Goal: Transaction & Acquisition: Purchase product/service

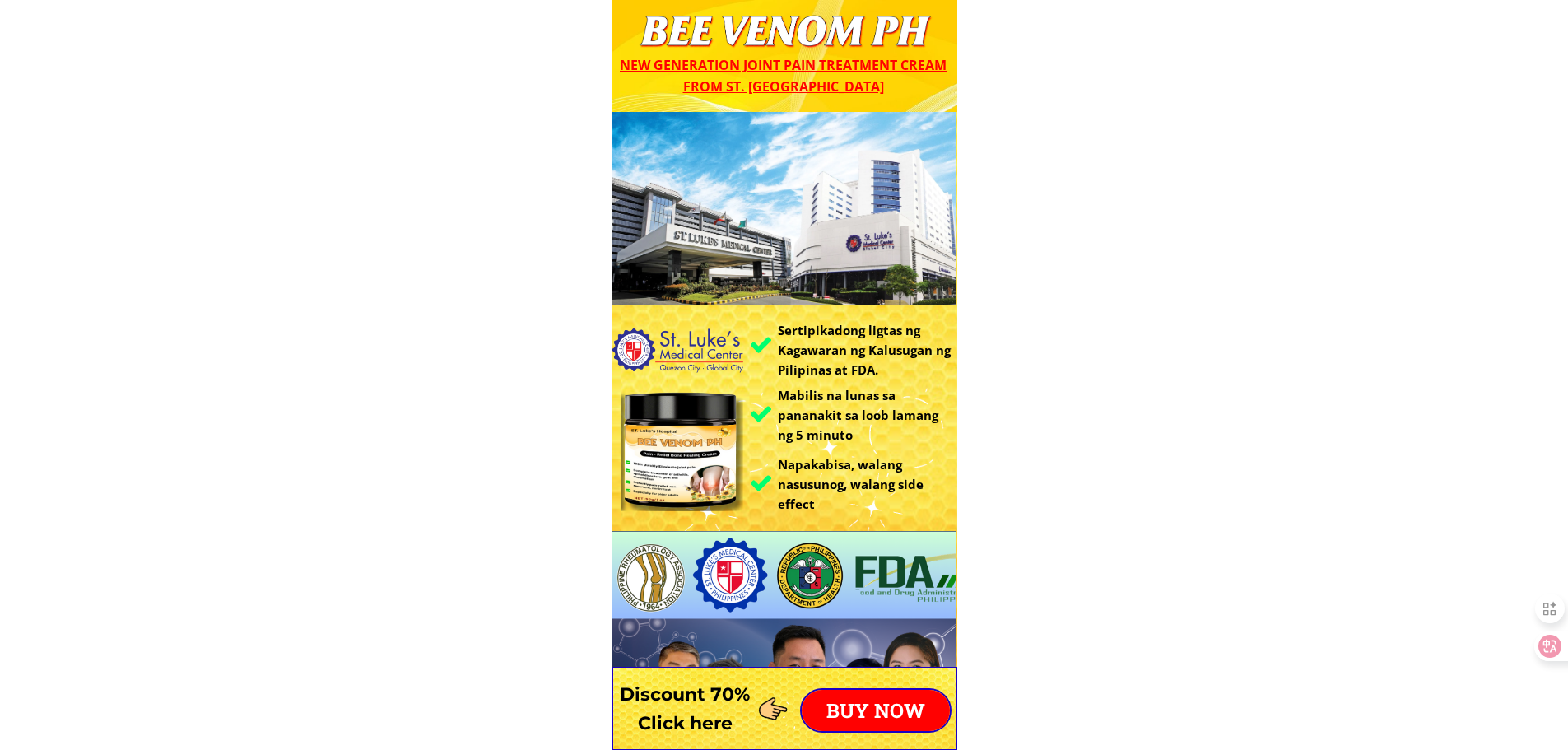
click at [824, 696] on p "BUY NOW" at bounding box center [876, 710] width 148 height 42
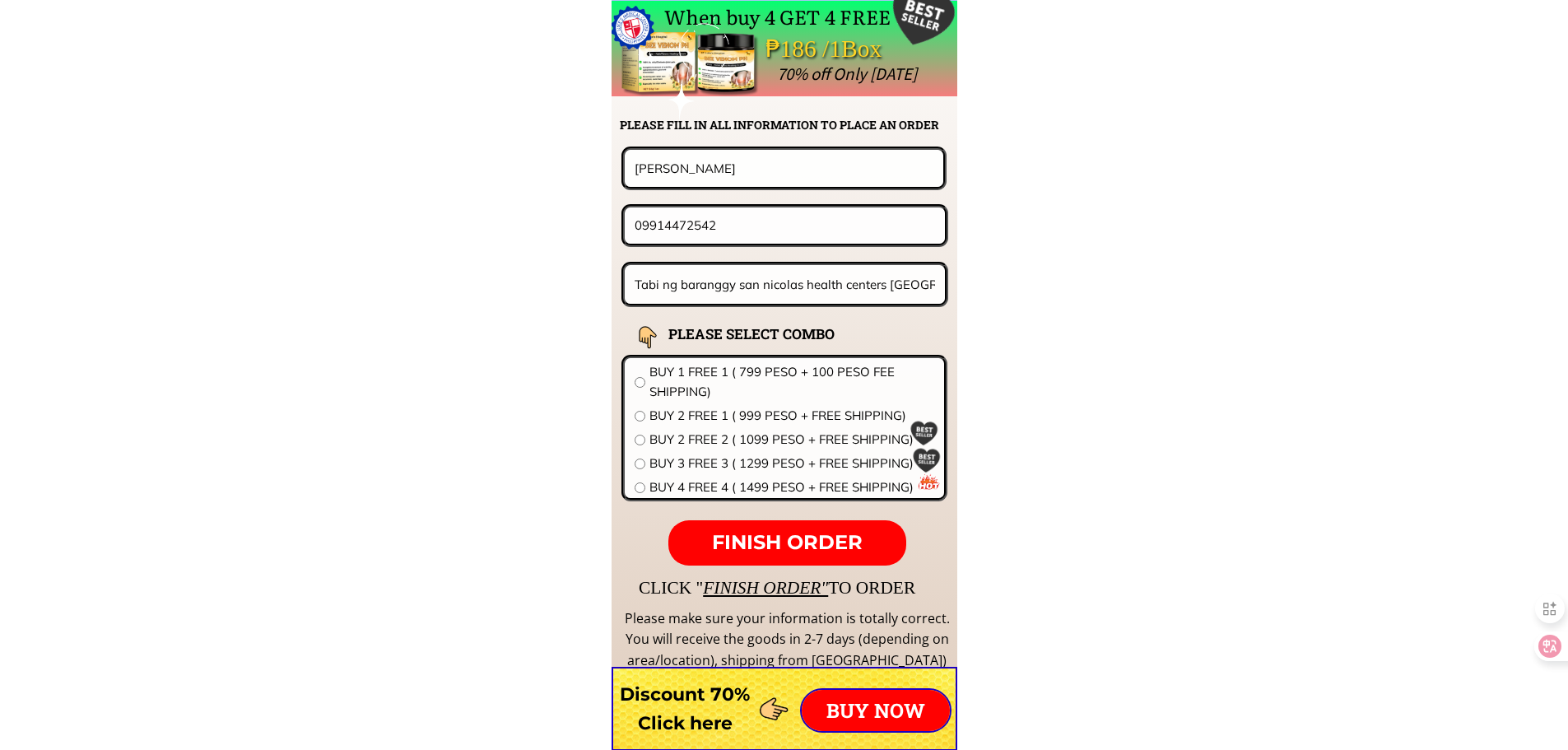
scroll to position [12915, 0]
drag, startPoint x: 755, startPoint y: 165, endPoint x: 368, endPoint y: 179, distance: 387.3
paste input "[PERSON_NAME]"
type input "[PERSON_NAME]"
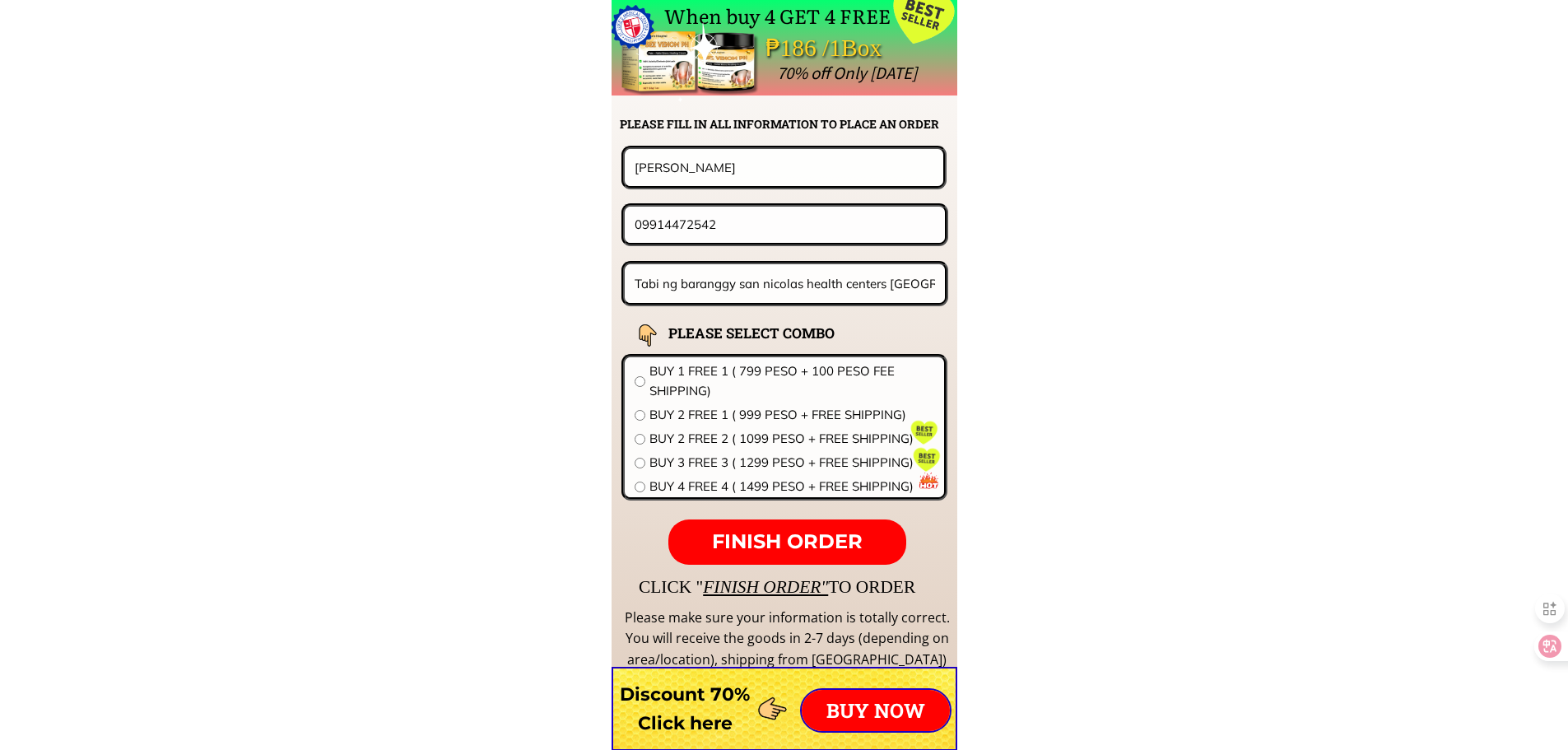
drag, startPoint x: 737, startPoint y: 215, endPoint x: 376, endPoint y: 215, distance: 361.0
paste input "48884027"
type input "09488840272"
click at [829, 293] on input "Tabi ng baranggy san nicolas health centers [GEOGRAPHIC_DATA] [GEOGRAPHIC_DATA]" at bounding box center [785, 283] width 310 height 39
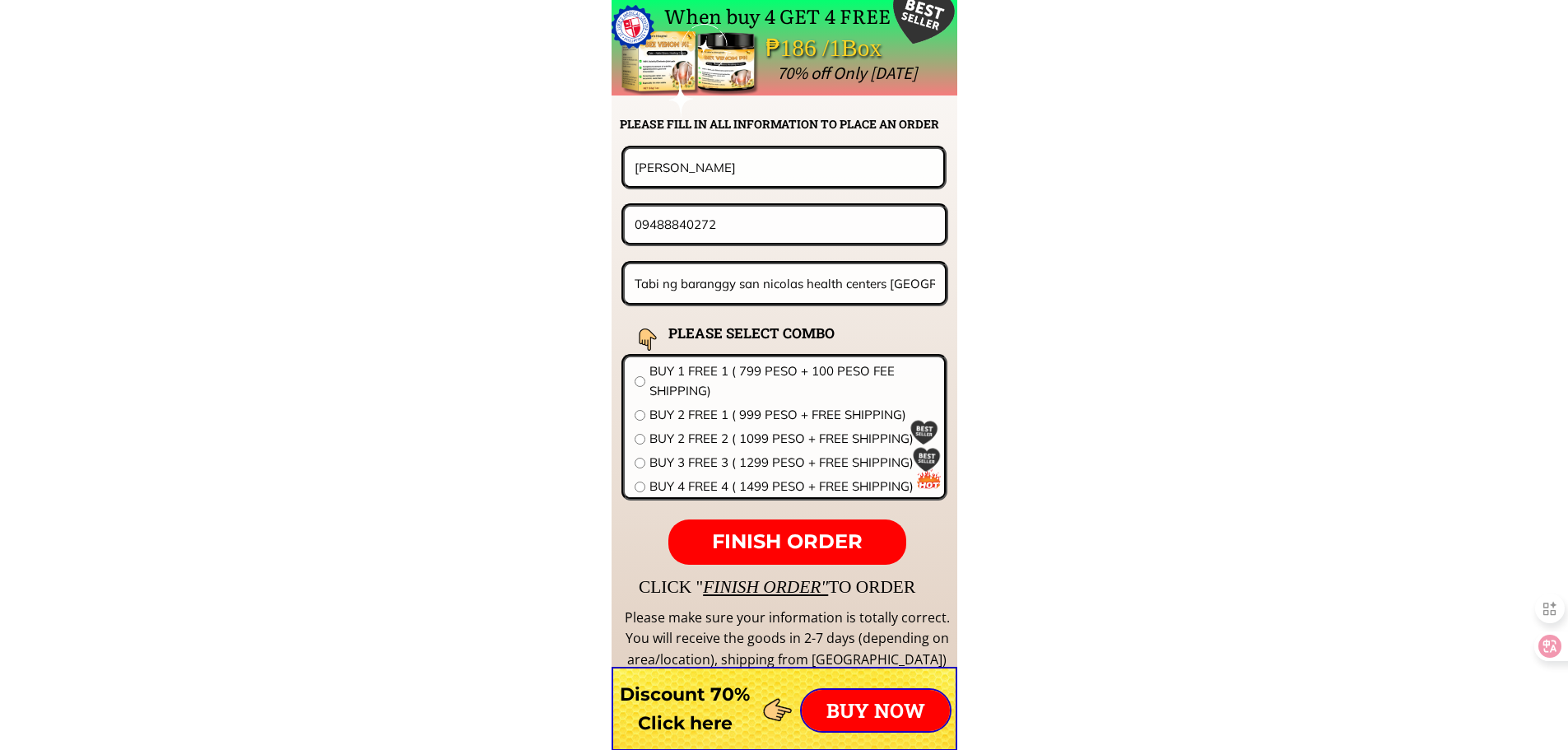
paste input "[PERSON_NAME] itogon benguet"
type input "[PERSON_NAME] itogon benguet"
click at [695, 417] on span "BUY 2 FREE 1 ( 999 PESO + FREE SHIPPING)" at bounding box center [792, 414] width 285 height 20
radio input "true"
click at [828, 527] on p "FINISH ORDER" at bounding box center [787, 542] width 237 height 46
